Goal: Transaction & Acquisition: Purchase product/service

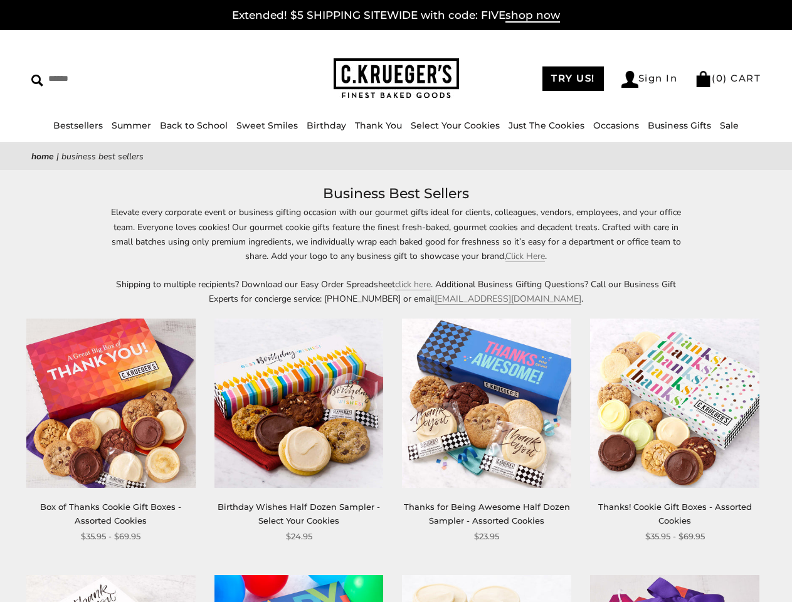
click at [396, 301] on p "Shipping to multiple recipients? Download our Easy Order Spreadsheet click here…" at bounding box center [396, 291] width 577 height 29
click at [612, 125] on link "Occasions" at bounding box center [616, 125] width 46 height 11
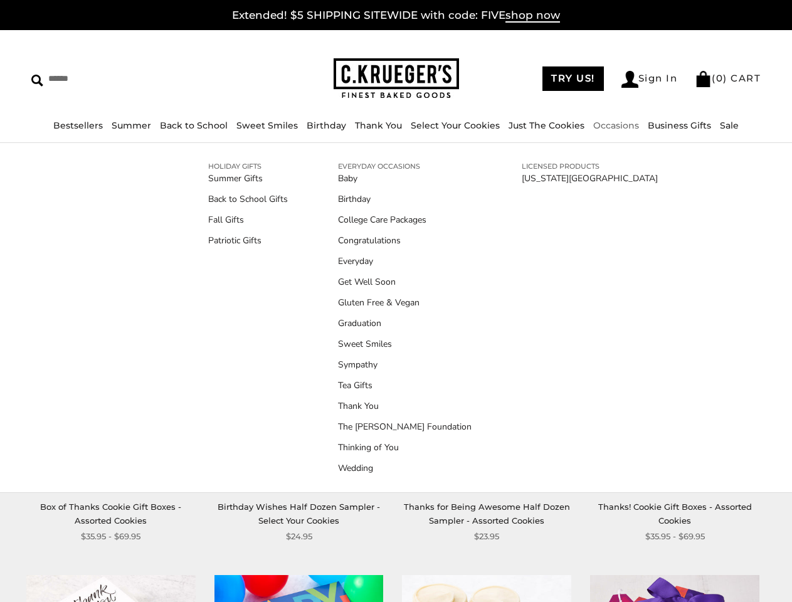
click at [396, 392] on div "**********" at bounding box center [477, 431] width 188 height 225
